Goal: Information Seeking & Learning: Find specific page/section

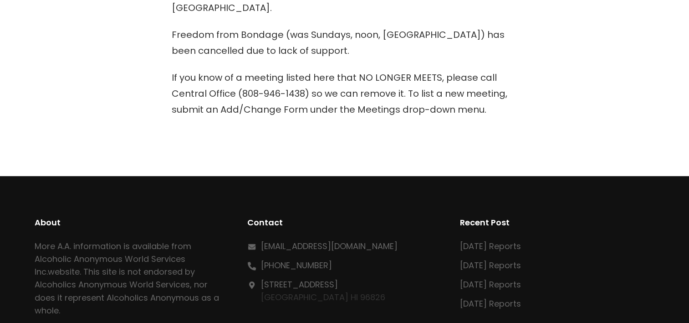
scroll to position [393, 0]
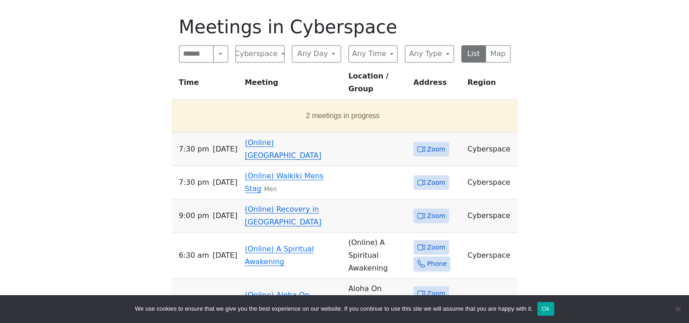
scroll to position [455, 0]
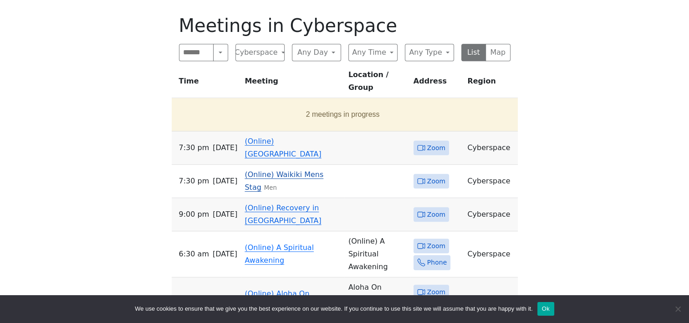
click at [273, 170] on link "(Online) Waikiki Mens Stag" at bounding box center [284, 180] width 79 height 21
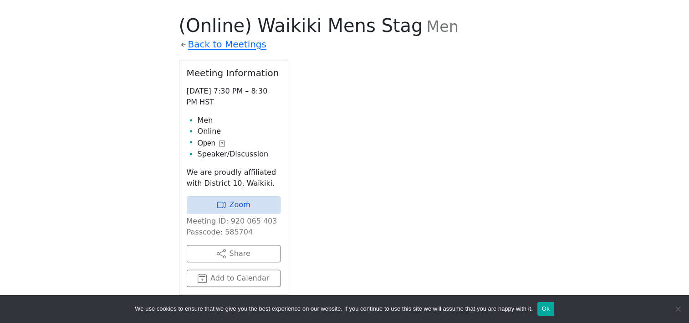
scroll to position [446, 0]
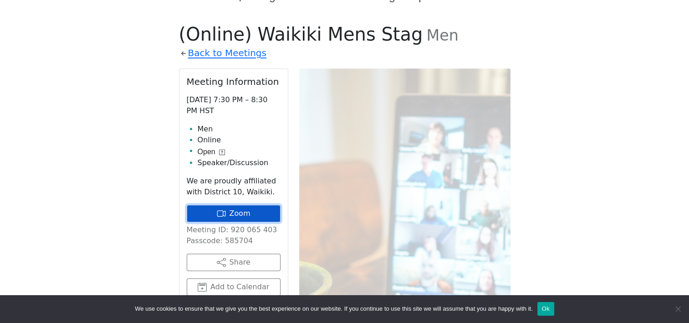
click at [218, 209] on icon at bounding box center [221, 213] width 9 height 9
